Goal: Information Seeking & Learning: Check status

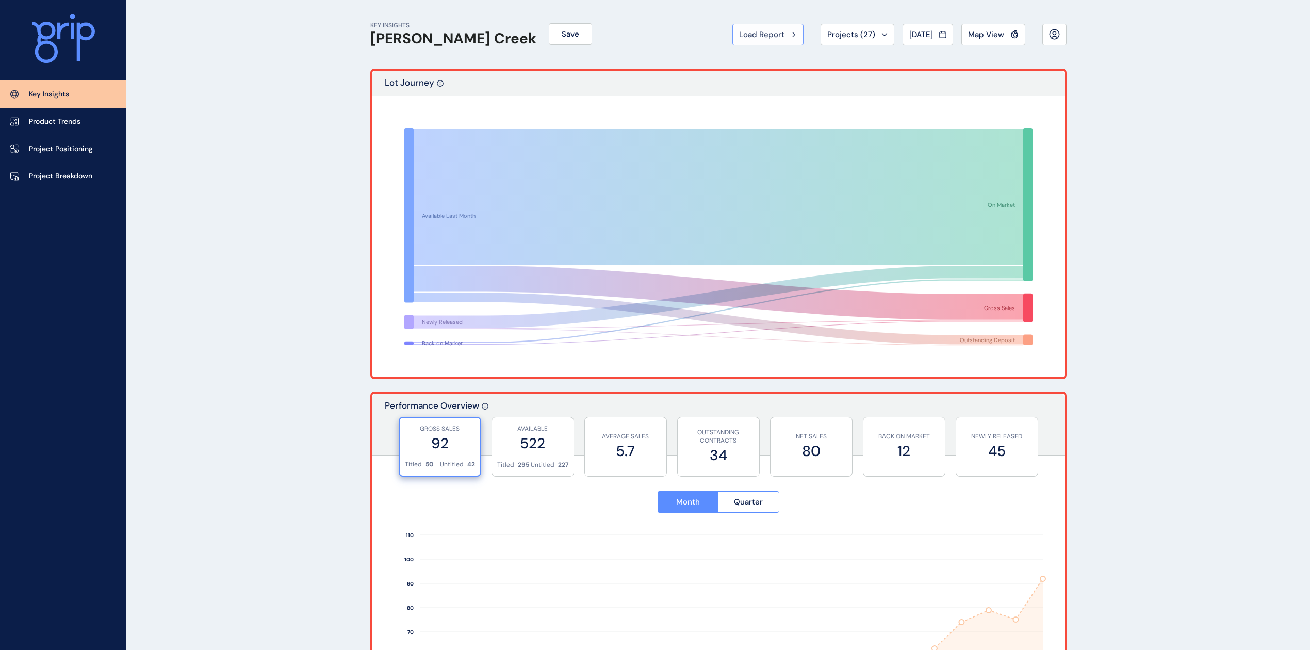
click at [773, 36] on span "Load Report" at bounding box center [761, 34] width 45 height 10
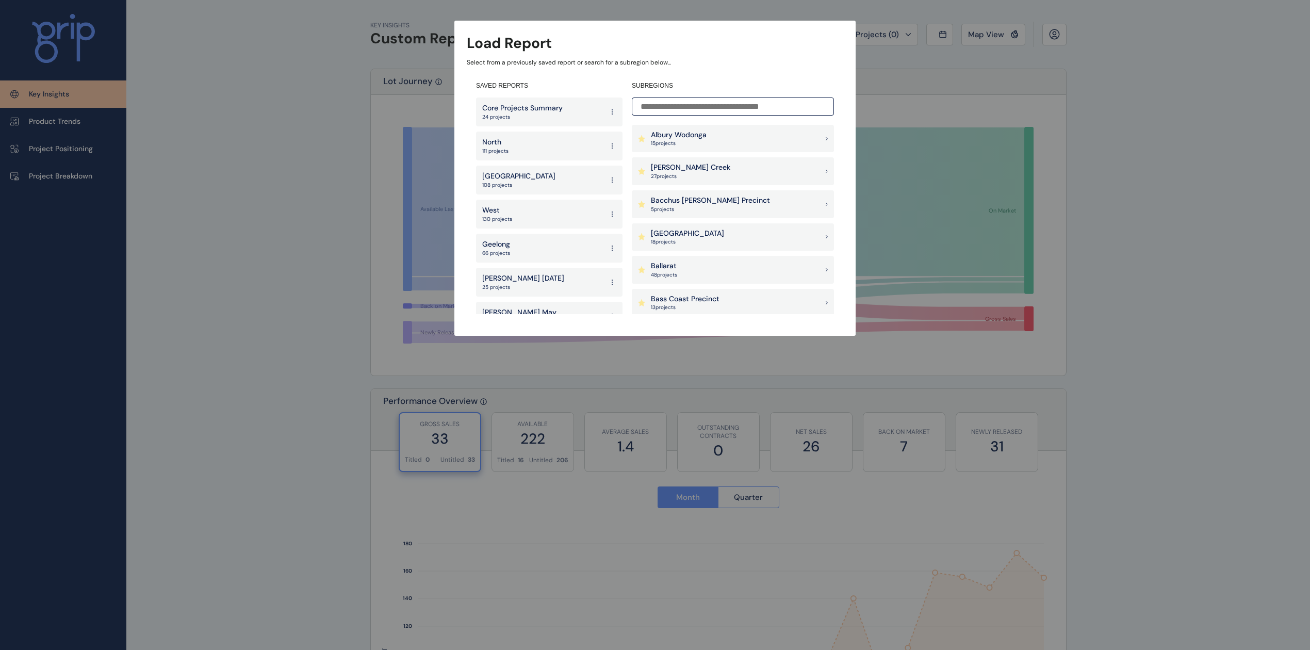
click at [513, 246] on div "Geelong 66 projects" at bounding box center [549, 248] width 146 height 29
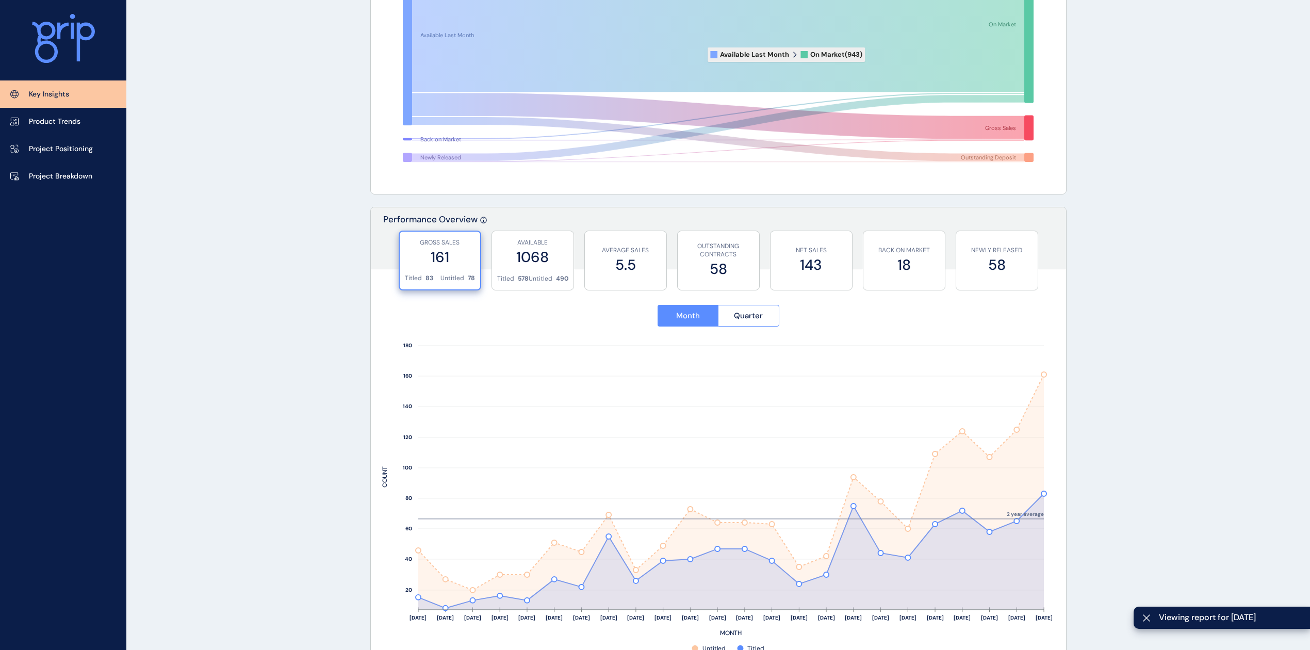
scroll to position [206, 0]
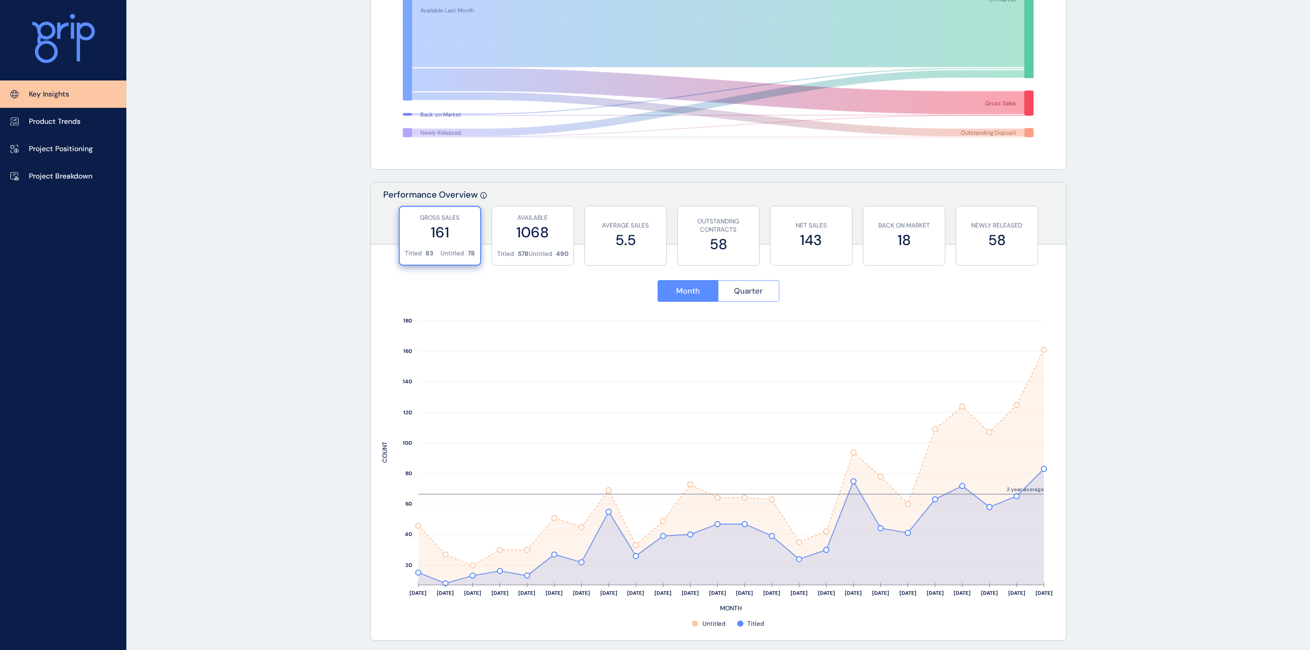
click at [762, 299] on button "Quarter" at bounding box center [748, 291] width 61 height 22
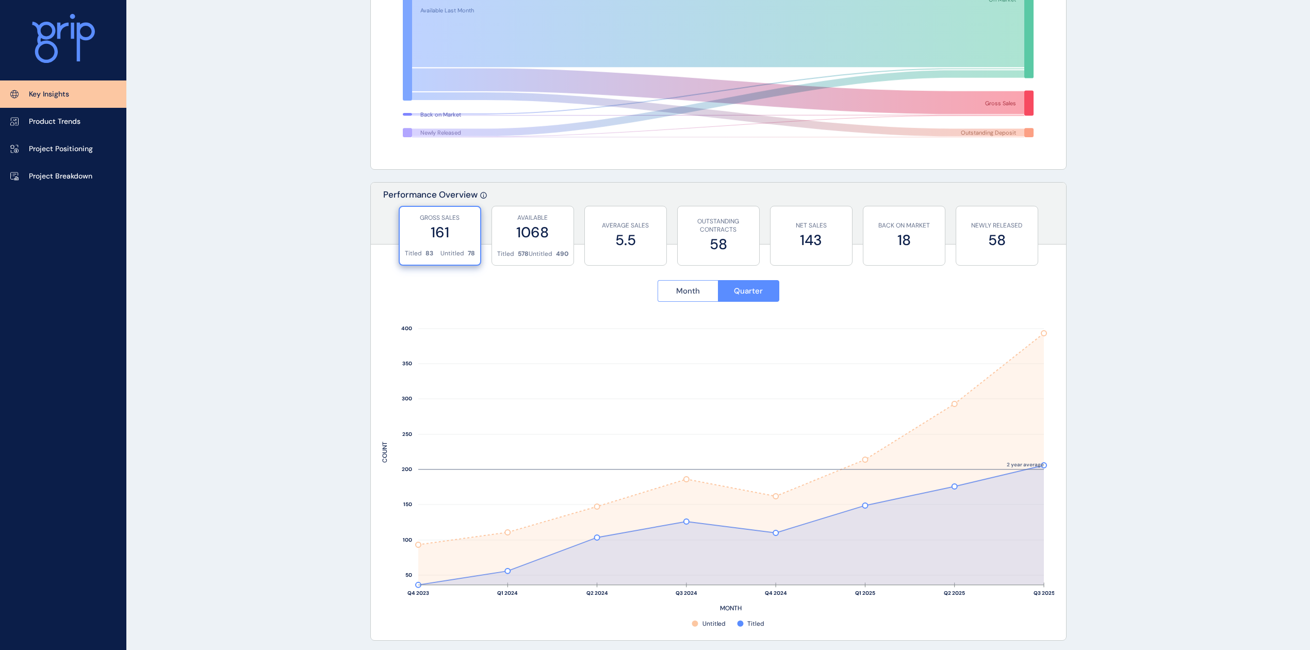
drag, startPoint x: 681, startPoint y: 289, endPoint x: 702, endPoint y: 296, distance: 21.5
click at [681, 289] on span "Month" at bounding box center [688, 291] width 24 height 10
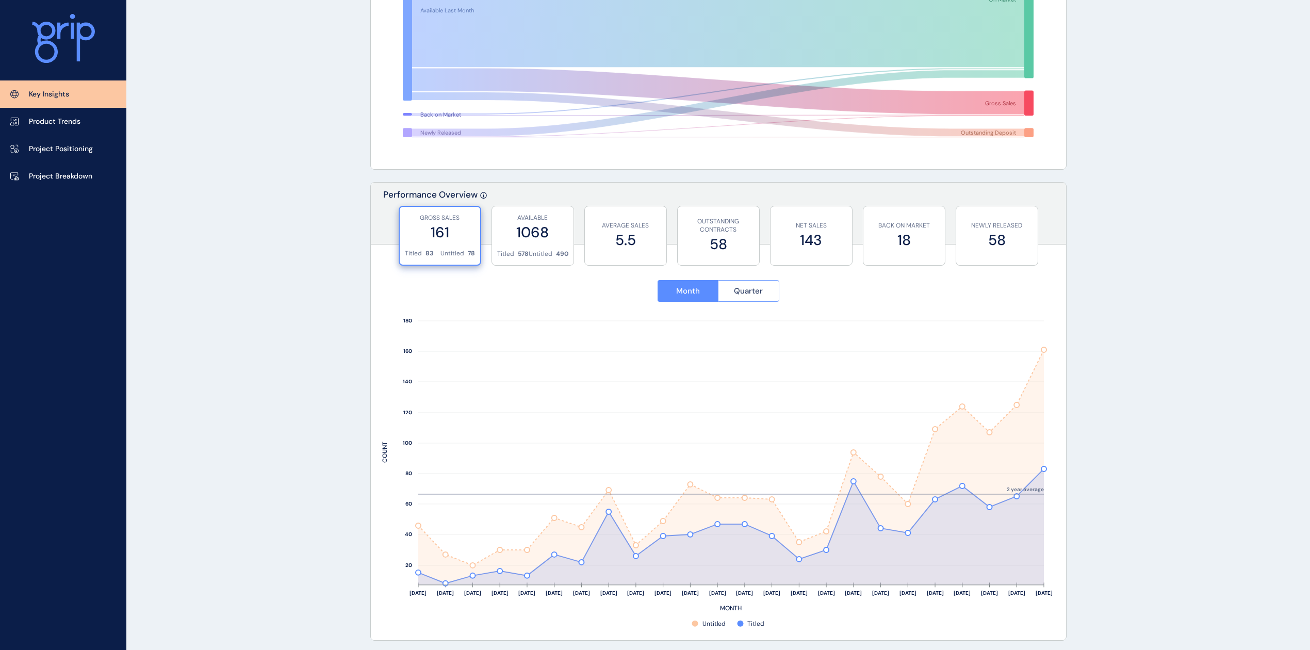
click at [752, 287] on span "Quarter" at bounding box center [748, 291] width 29 height 10
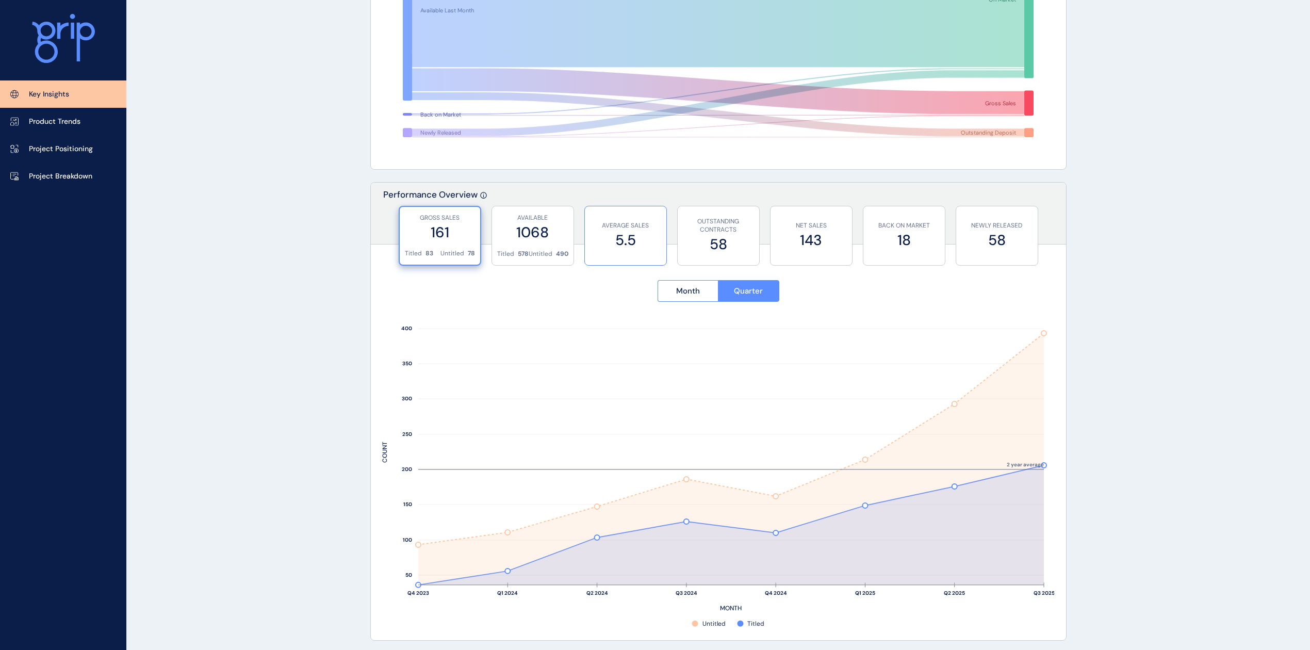
click at [643, 223] on p "AVERAGE SALES" at bounding box center [625, 225] width 71 height 9
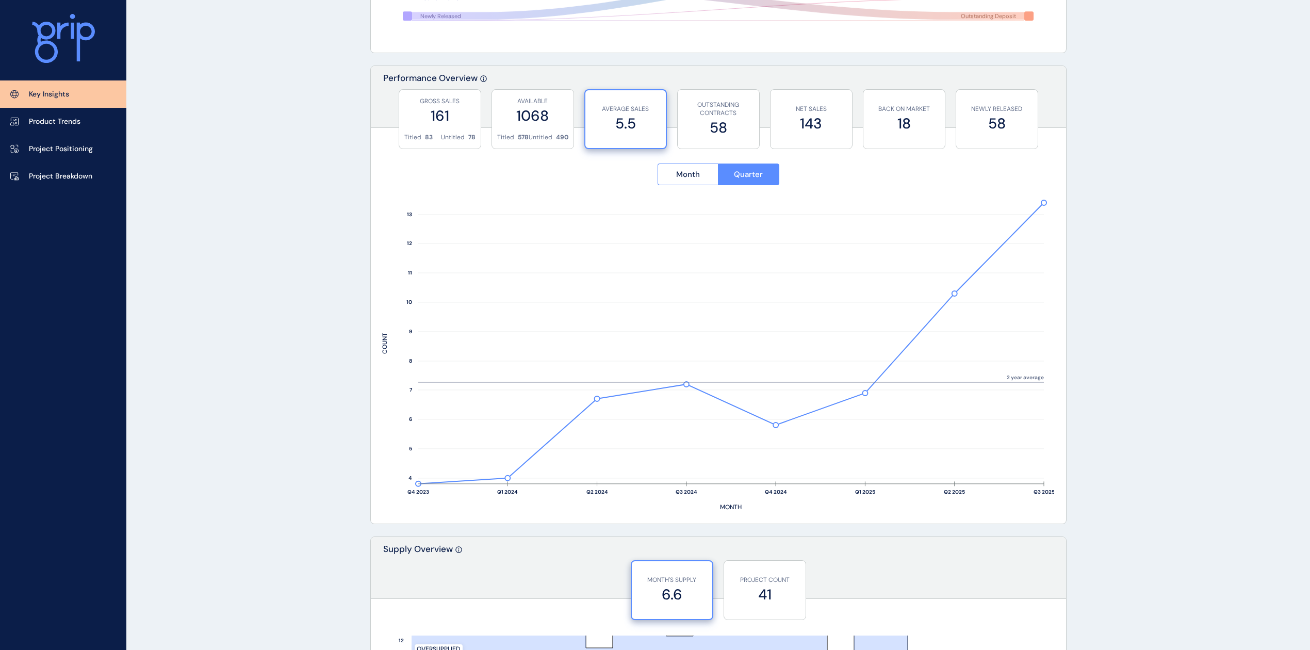
scroll to position [344, 0]
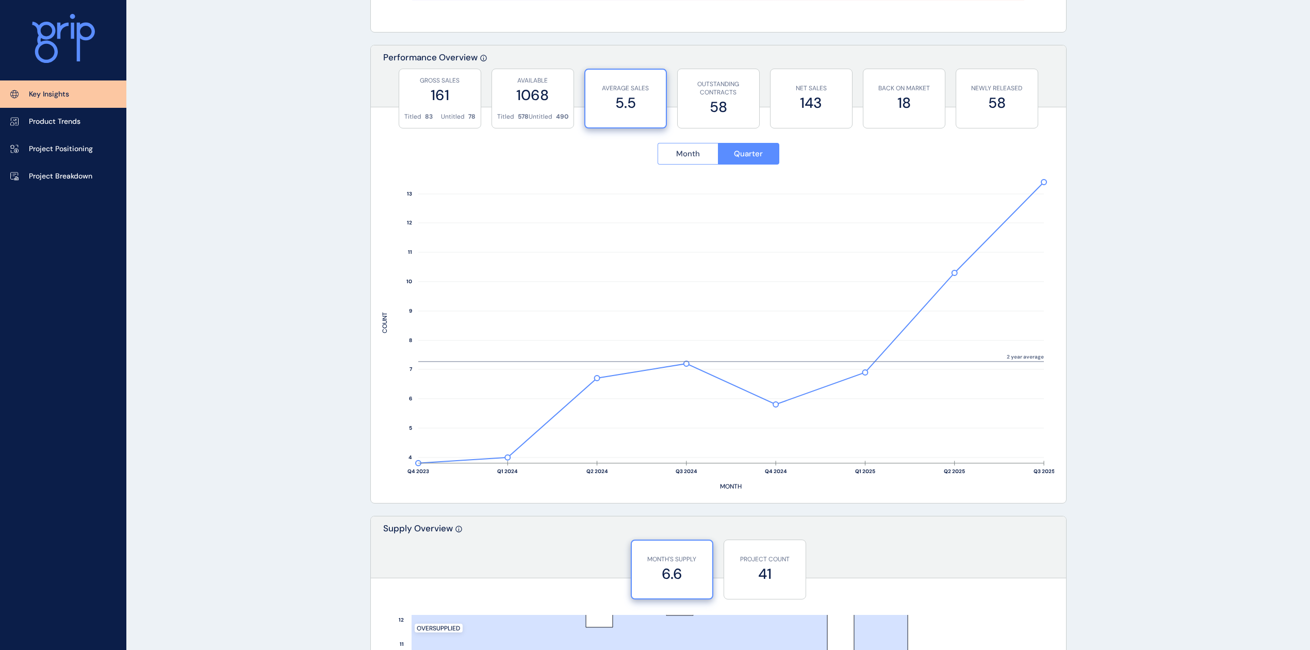
click at [685, 151] on span "Month" at bounding box center [688, 154] width 24 height 10
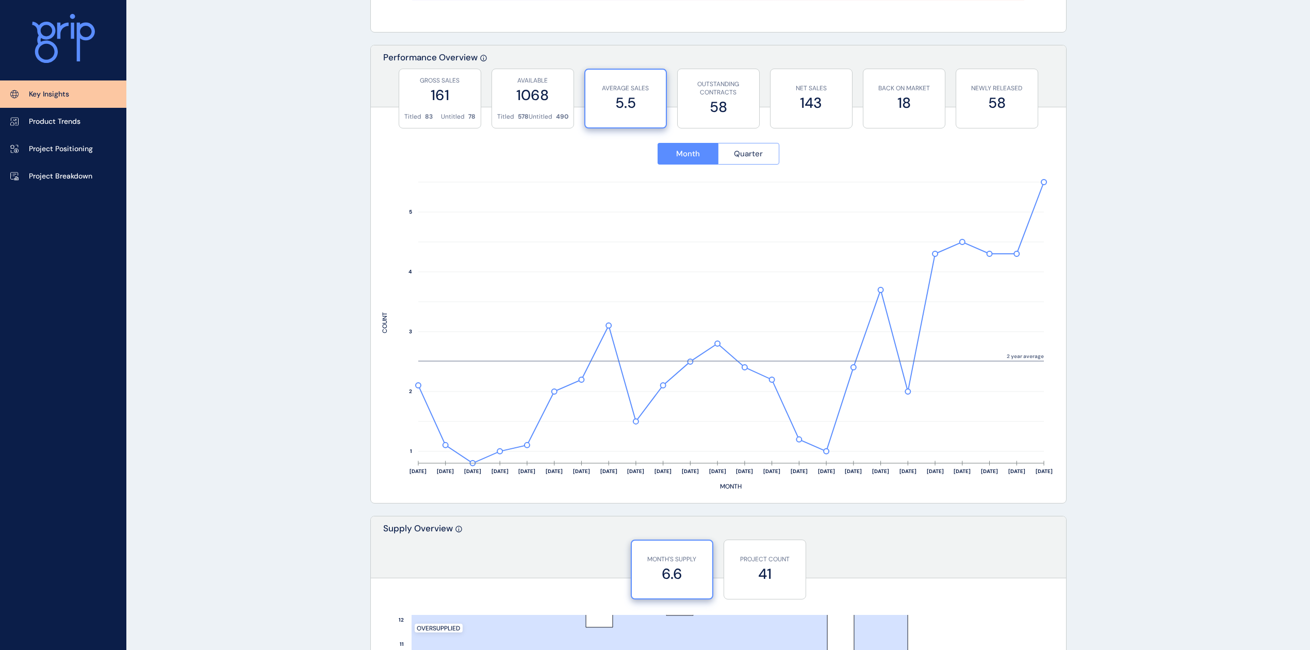
click at [754, 163] on button "Quarter" at bounding box center [748, 154] width 61 height 22
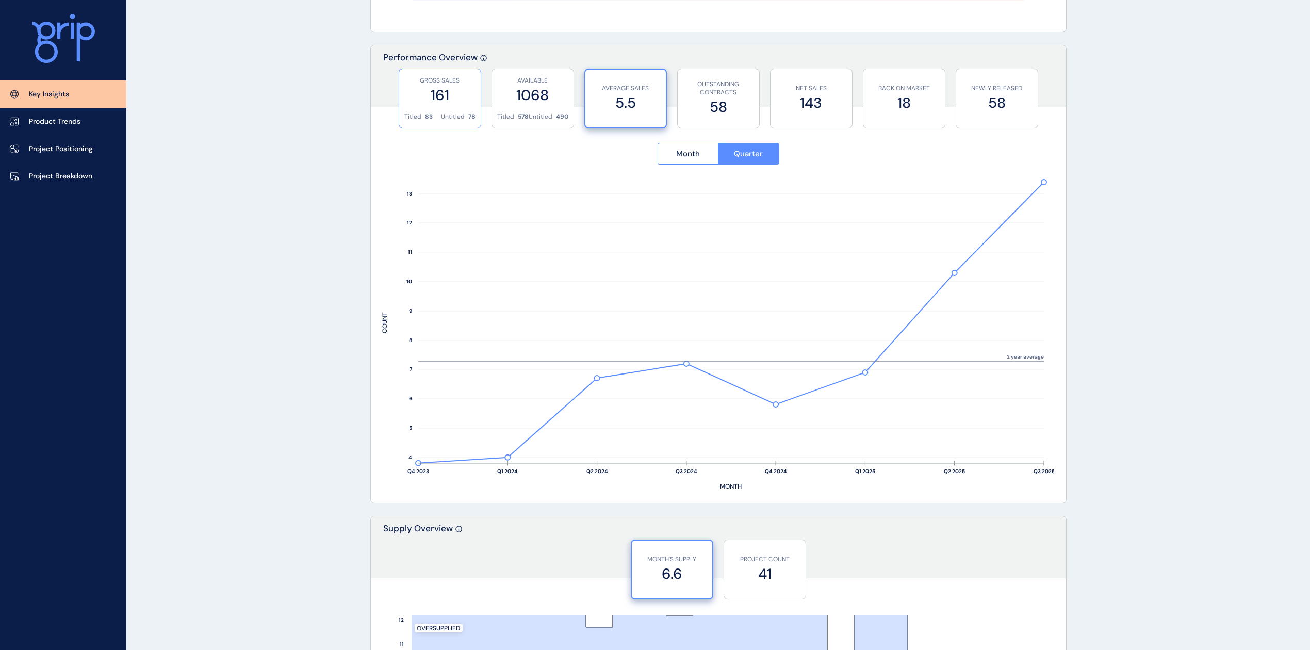
drag, startPoint x: 434, startPoint y: 100, endPoint x: 440, endPoint y: 110, distance: 11.8
click at [434, 100] on label "161" at bounding box center [439, 95] width 71 height 20
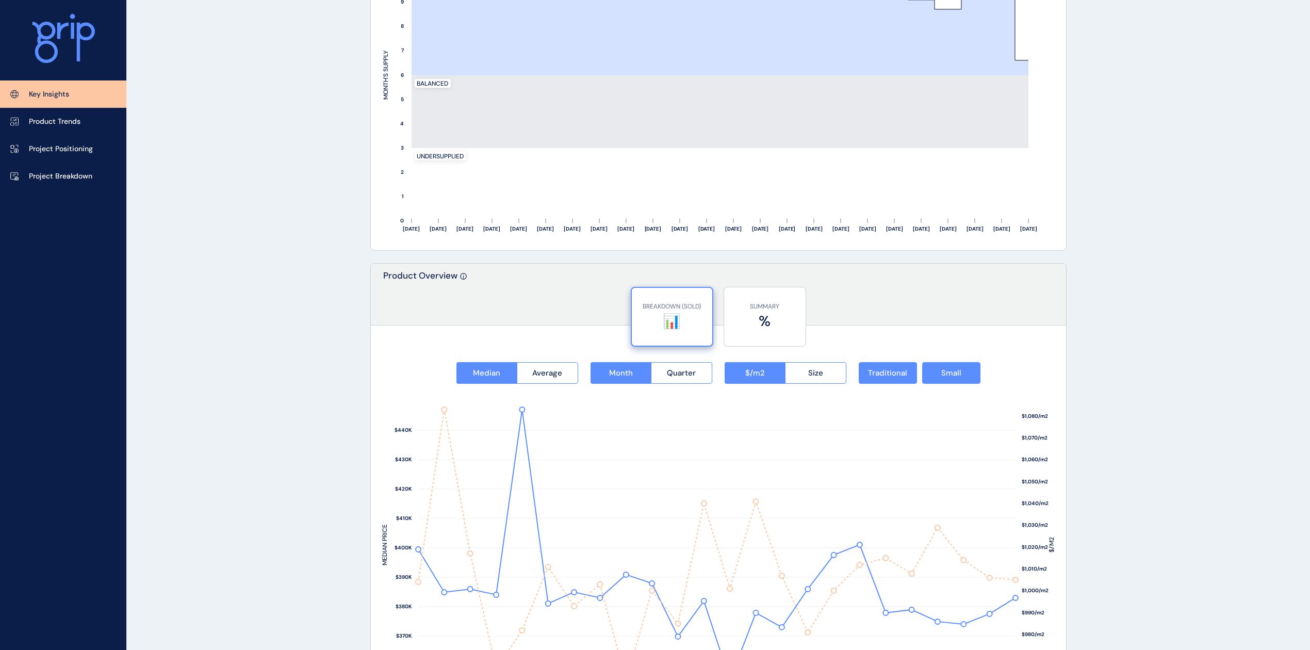
scroll to position [1169, 0]
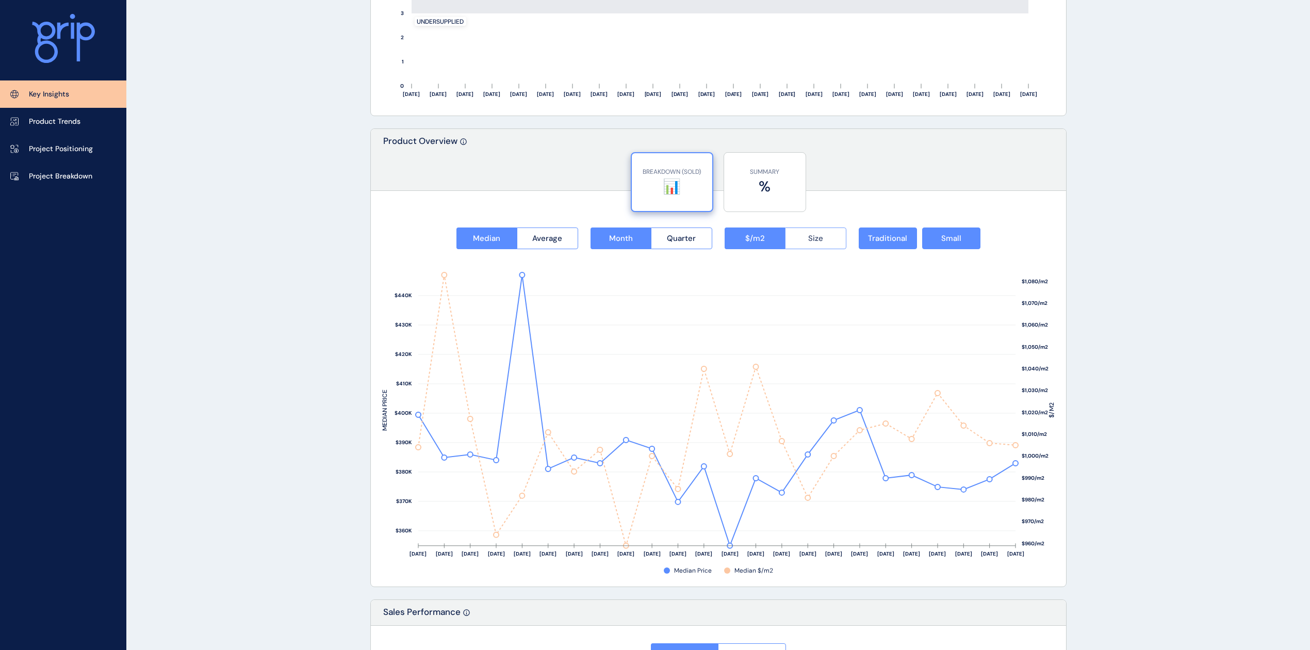
click at [811, 238] on span "Size" at bounding box center [815, 238] width 15 height 10
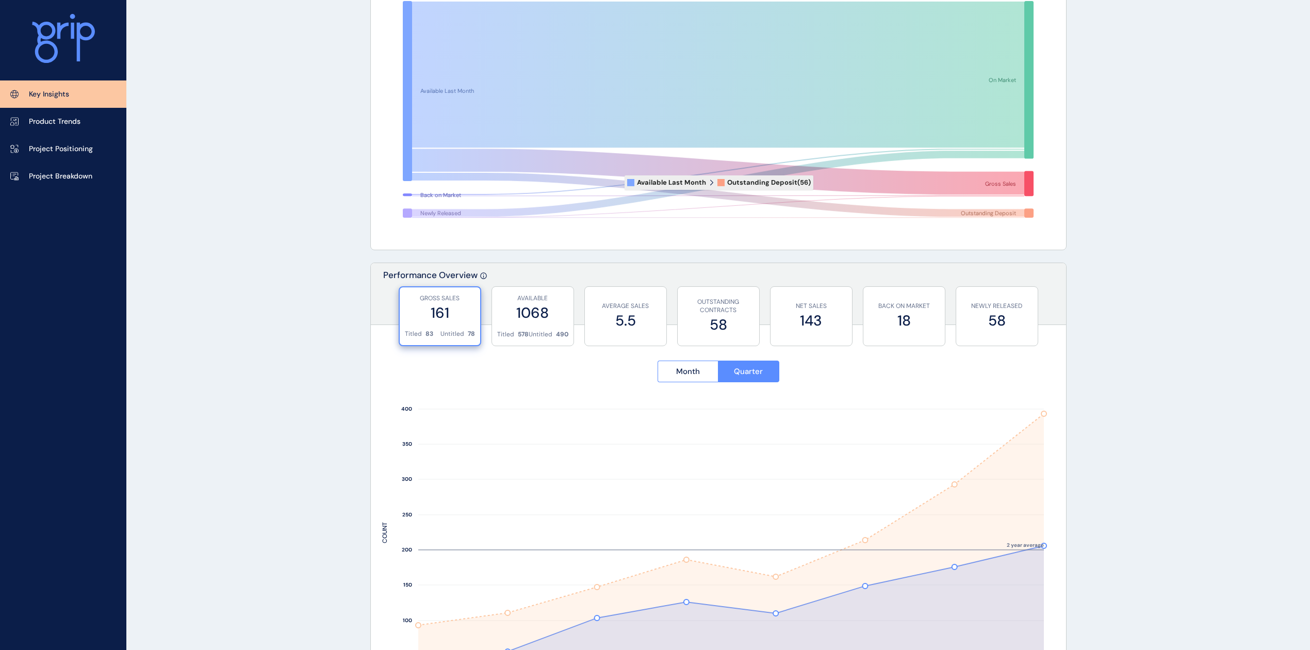
scroll to position [0, 0]
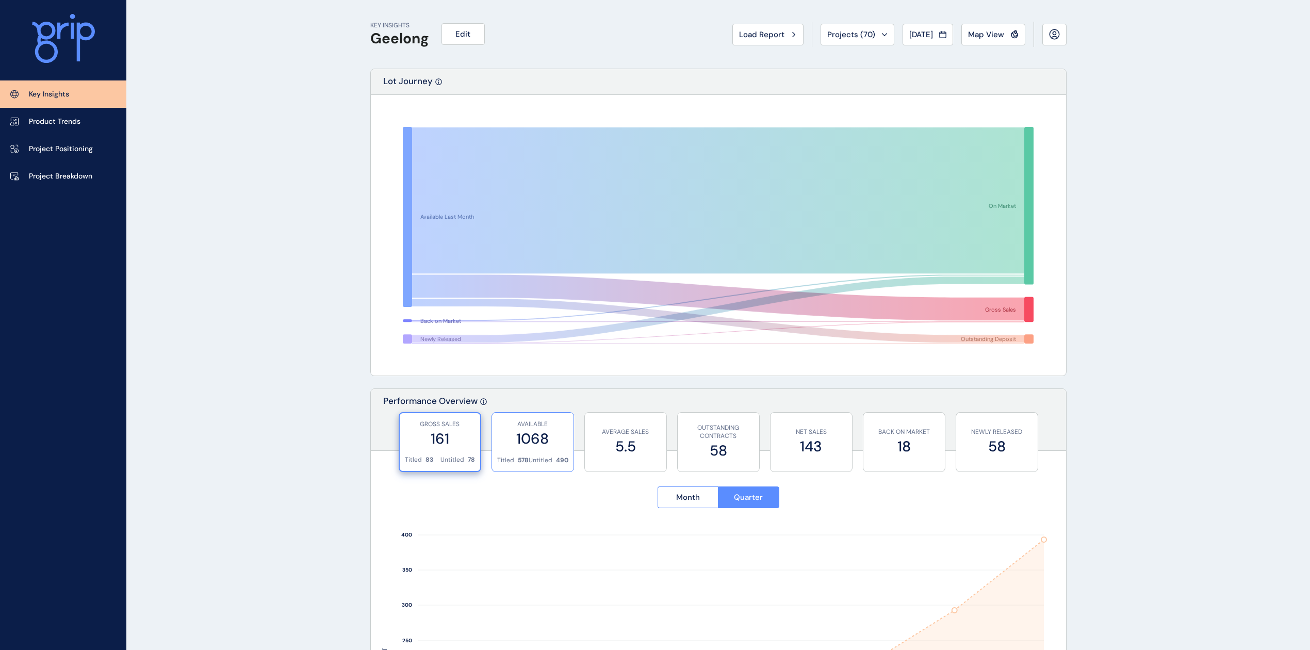
drag, startPoint x: 556, startPoint y: 436, endPoint x: 551, endPoint y: 445, distance: 10.2
click at [556, 436] on label "1068" at bounding box center [532, 439] width 71 height 20
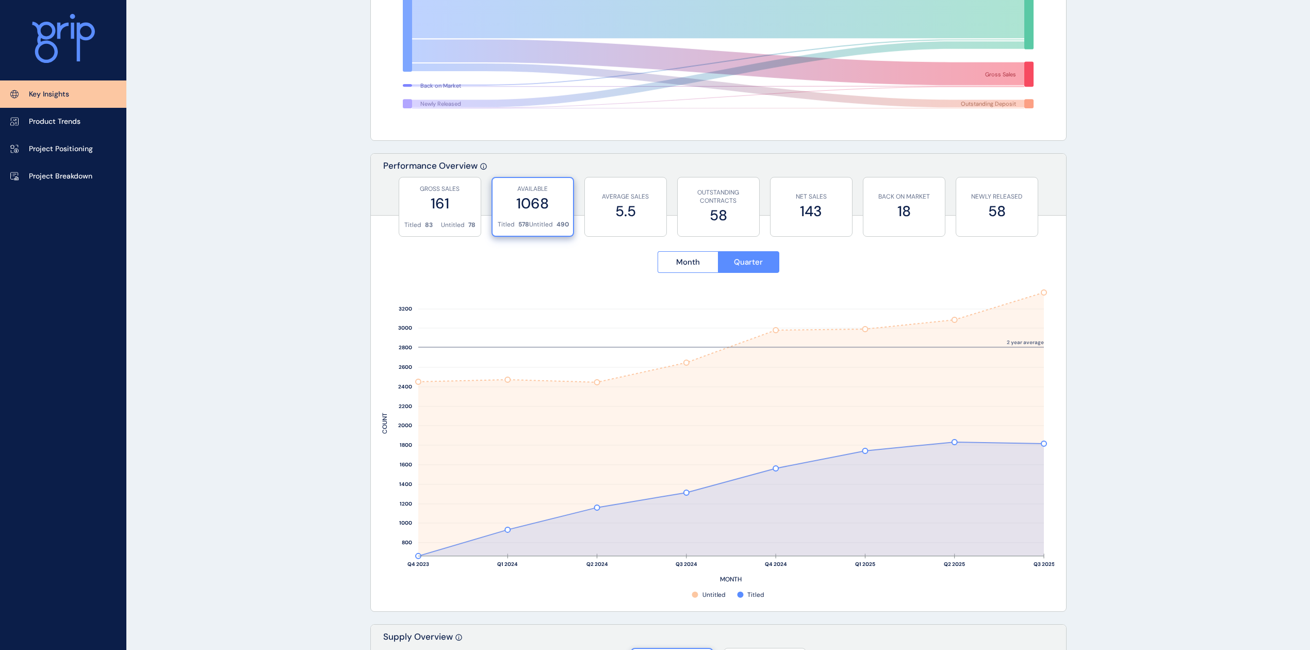
scroll to position [206, 0]
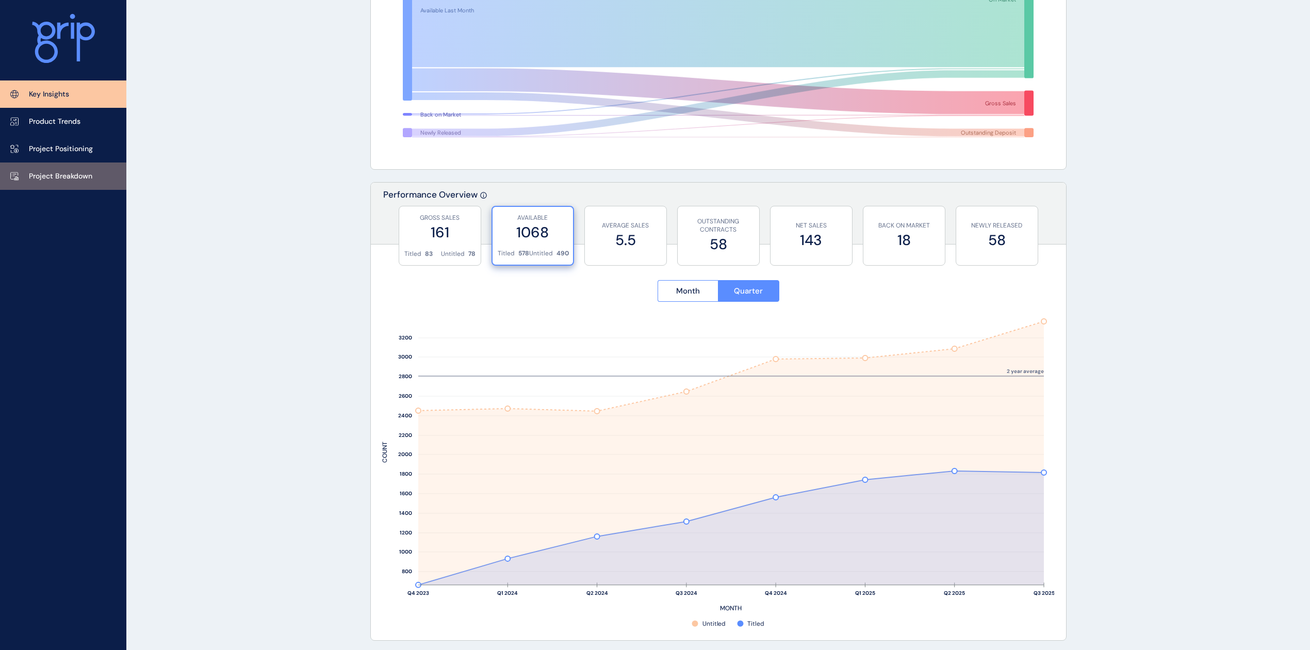
click at [85, 178] on p "Project Breakdown" at bounding box center [60, 176] width 63 height 10
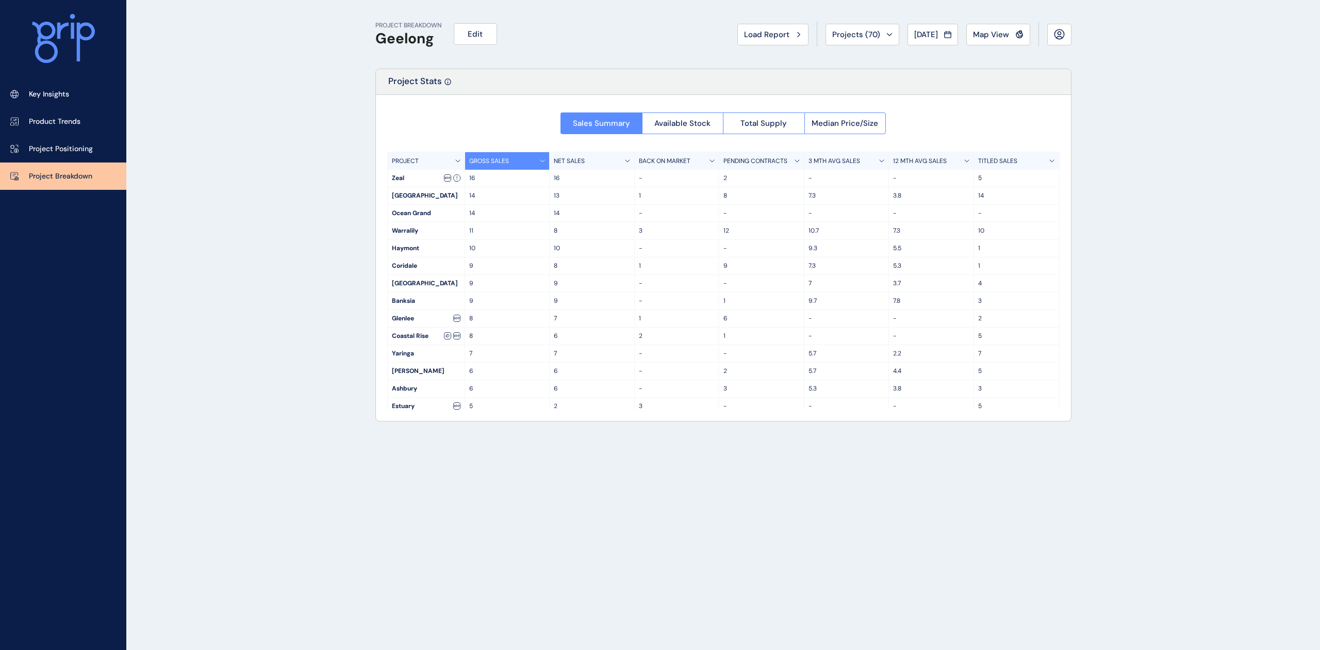
drag, startPoint x: 770, startPoint y: 25, endPoint x: 761, endPoint y: 29, distance: 9.2
click at [765, 25] on button "Load Report" at bounding box center [773, 35] width 71 height 22
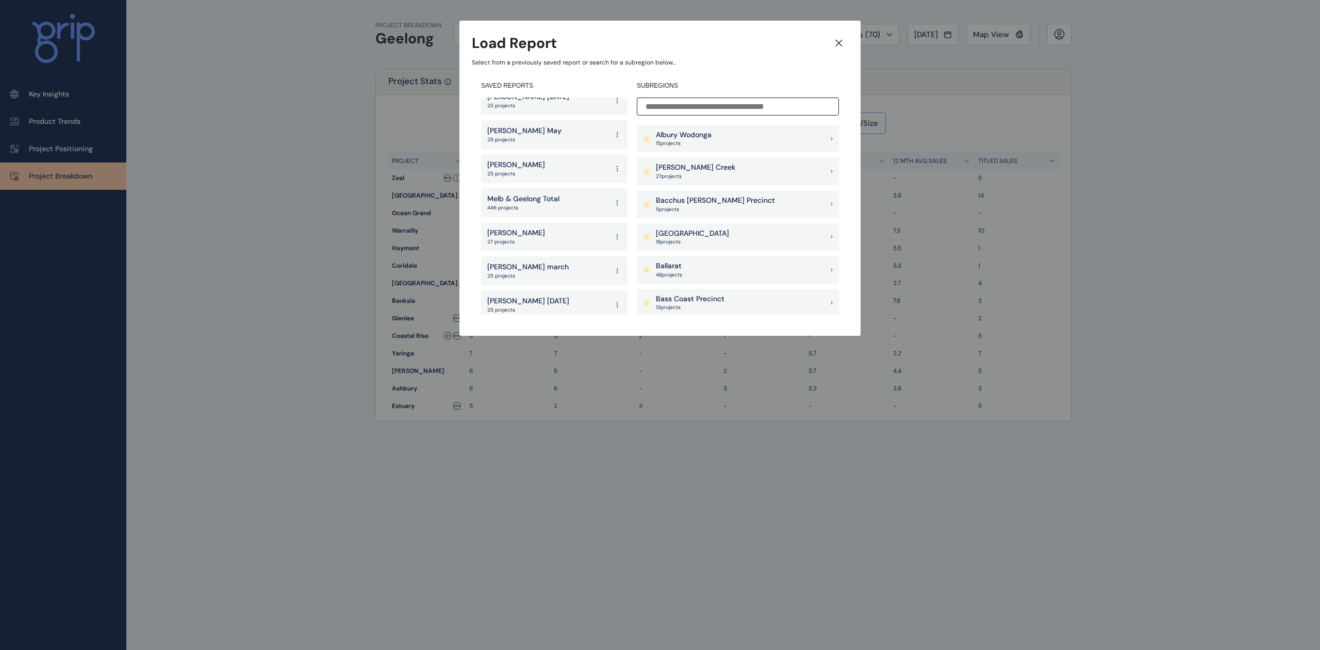
scroll to position [206, 0]
click at [543, 180] on p "446 projects" at bounding box center [523, 183] width 72 height 7
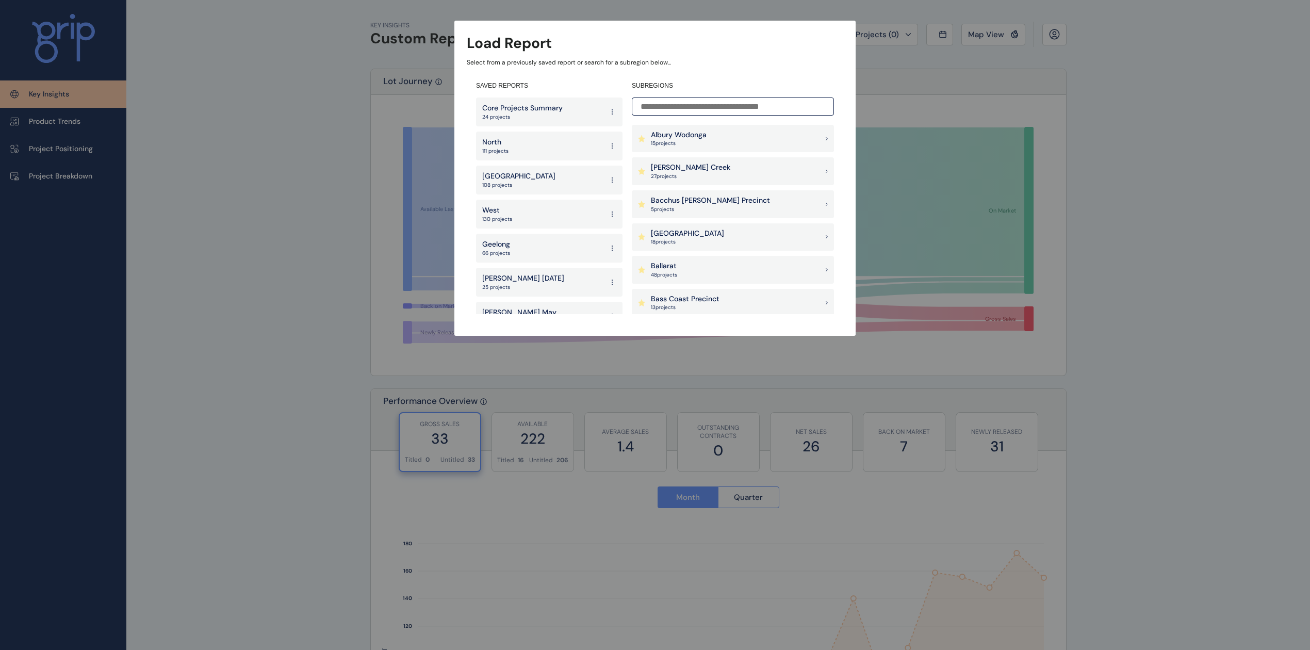
click at [674, 150] on div "Albury Wodonga 15 project s" at bounding box center [733, 139] width 202 height 28
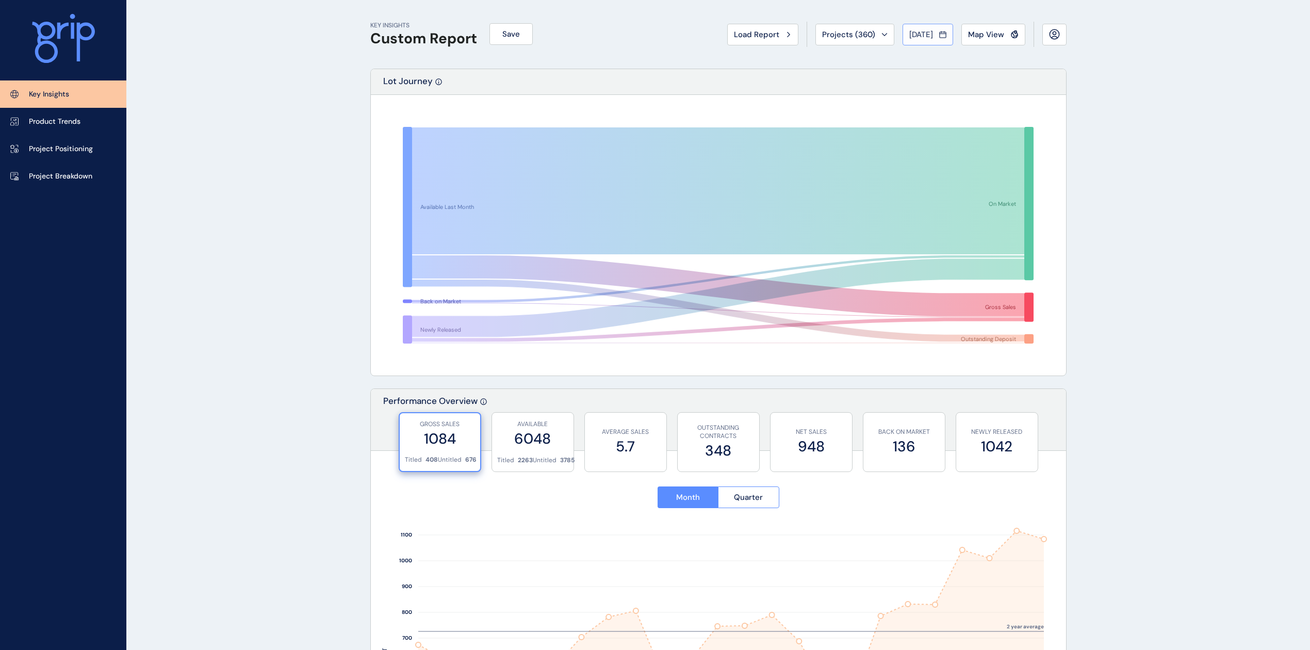
click at [910, 35] on span "[DATE]" at bounding box center [921, 34] width 24 height 10
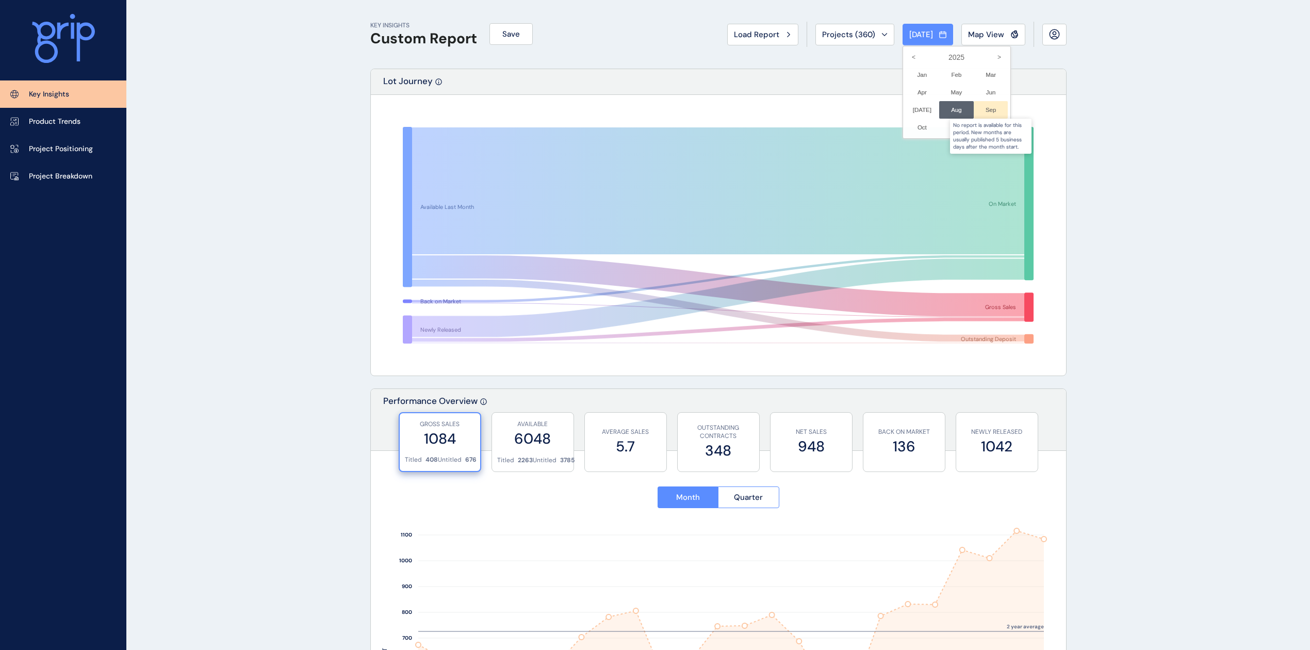
click at [981, 112] on div at bounding box center [991, 110] width 35 height 18
click at [977, 111] on div at bounding box center [991, 110] width 35 height 18
click at [983, 111] on div at bounding box center [991, 110] width 35 height 18
click at [981, 105] on div at bounding box center [991, 110] width 35 height 18
click at [1130, 188] on div at bounding box center [655, 325] width 1310 height 650
